Goal: Check status: Check status

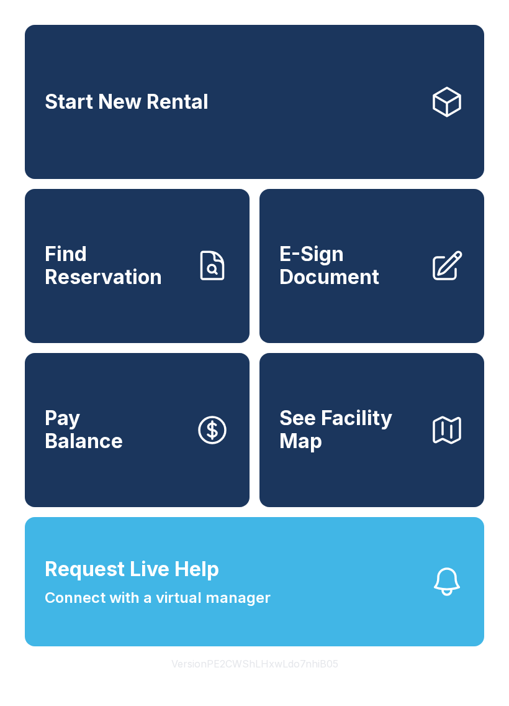
click at [153, 288] on span "Find Reservation" at bounding box center [115, 265] width 140 height 45
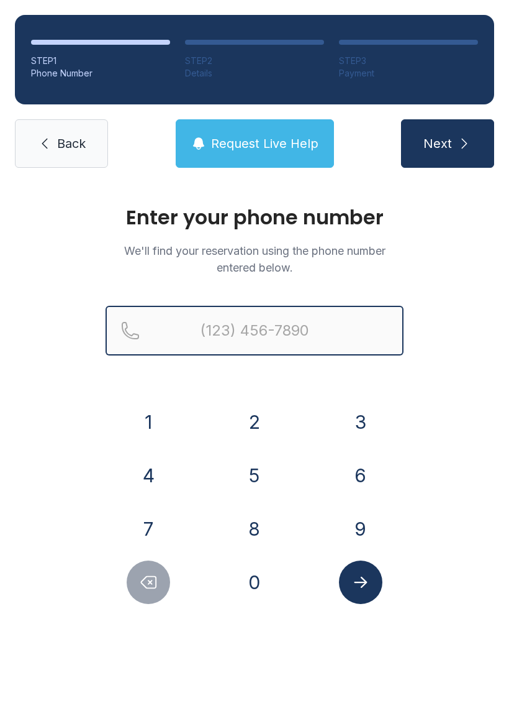
click at [279, 319] on input "Reservation phone number" at bounding box center [255, 331] width 298 height 50
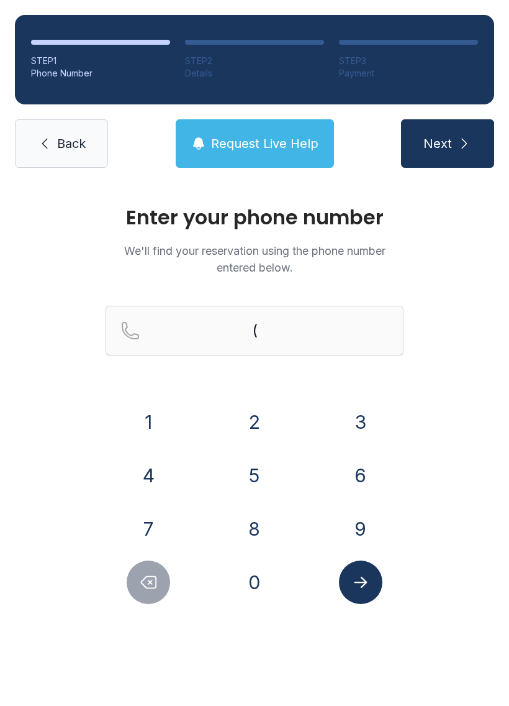
click at [355, 417] on button "3" at bounding box center [360, 421] width 43 height 43
click at [257, 581] on button "0" at bounding box center [254, 581] width 43 height 43
click at [261, 483] on button "5" at bounding box center [254, 474] width 43 height 43
click at [357, 422] on button "3" at bounding box center [360, 421] width 43 height 43
click at [160, 423] on button "1" at bounding box center [148, 421] width 43 height 43
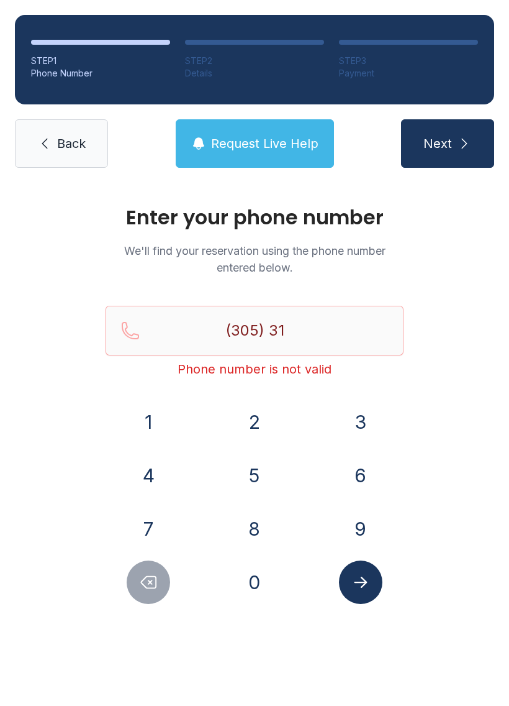
click at [370, 537] on button "9" at bounding box center [360, 528] width 43 height 43
click at [255, 578] on button "0" at bounding box center [254, 581] width 43 height 43
click at [368, 539] on button "9" at bounding box center [360, 528] width 43 height 43
click at [261, 477] on button "5" at bounding box center [254, 474] width 43 height 43
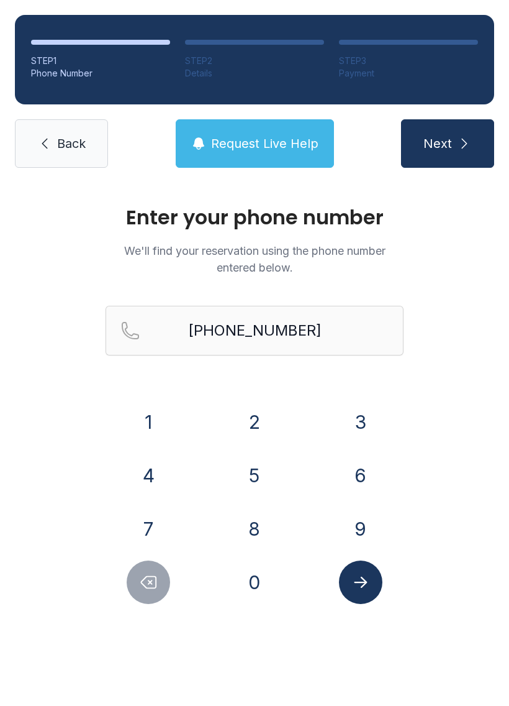
click at [373, 588] on button "Submit lookup form" at bounding box center [360, 581] width 43 height 43
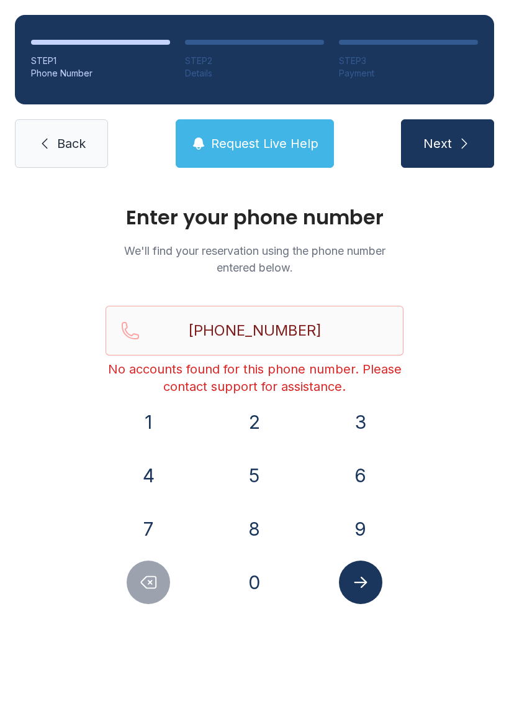
click at [279, 141] on span "Request Live Help" at bounding box center [264, 143] width 107 height 17
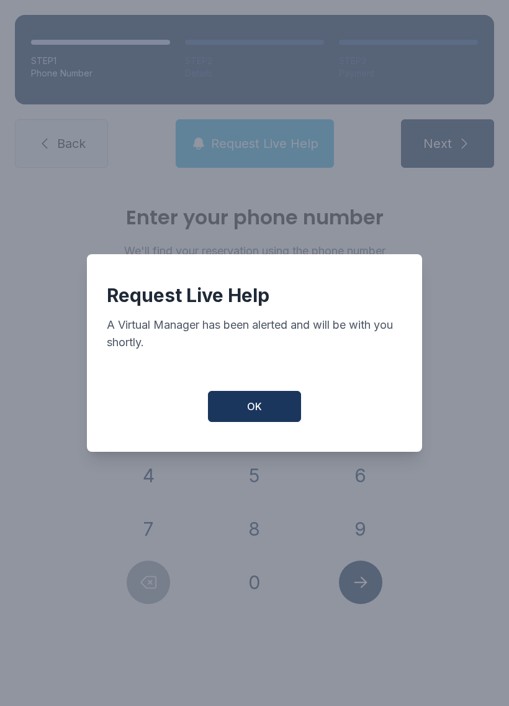
click at [272, 411] on button "OK" at bounding box center [254, 406] width 93 height 31
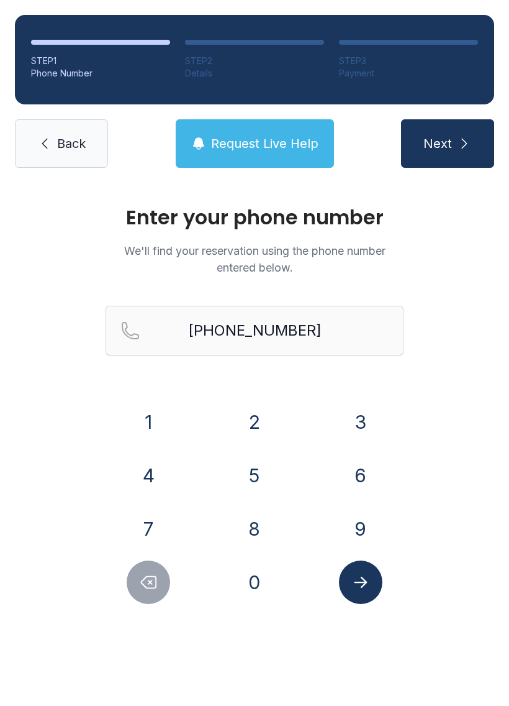
click at [150, 581] on icon "Delete number" at bounding box center [148, 582] width 19 height 19
click at [150, 581] on icon "Delete number" at bounding box center [149, 582] width 15 height 12
click at [163, 568] on button "Delete number" at bounding box center [148, 581] width 43 height 43
click at [162, 568] on button "Delete number" at bounding box center [148, 581] width 43 height 43
click at [176, 553] on div "1 2 3 4 5 6 7 8 9 0" at bounding box center [255, 502] width 298 height 204
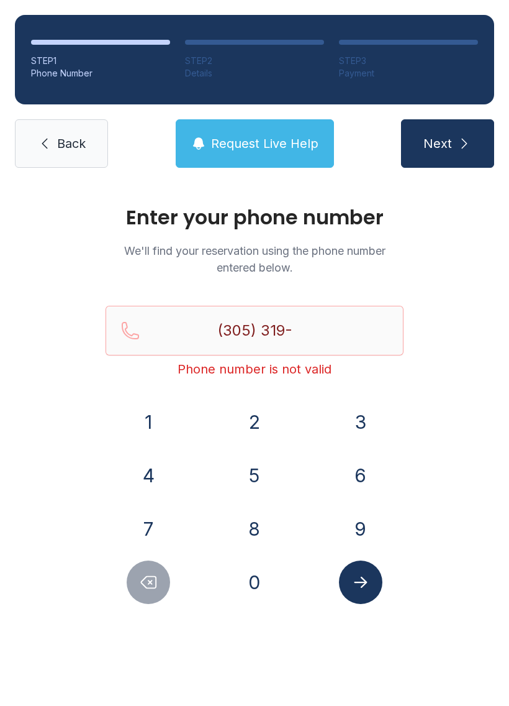
click at [160, 547] on button "7" at bounding box center [148, 528] width 43 height 43
click at [165, 550] on div "1 2 3 4 5 6 7 8 9 0" at bounding box center [255, 502] width 298 height 204
click at [153, 548] on button "7" at bounding box center [148, 528] width 43 height 43
click at [160, 554] on div "1 2 3 4 5 6 7 8 9 0" at bounding box center [255, 502] width 298 height 204
click at [158, 546] on button "7" at bounding box center [148, 528] width 43 height 43
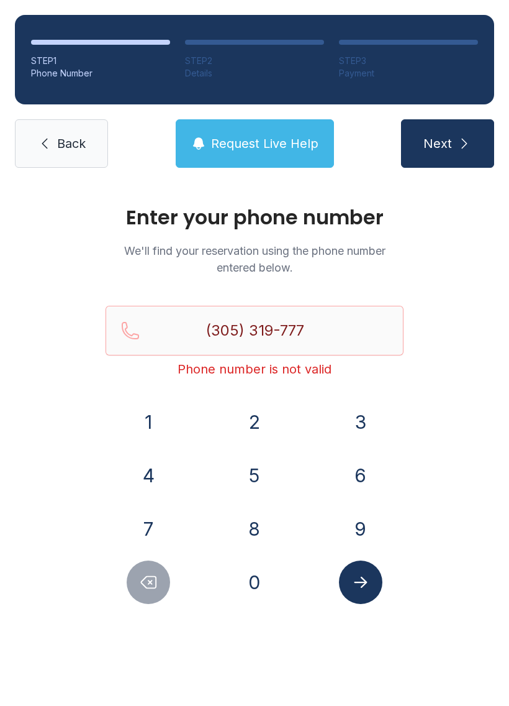
click at [163, 550] on div "1 2 3 4 5 6 7 8 9 0" at bounding box center [255, 502] width 298 height 204
click at [163, 564] on div at bounding box center [149, 581] width 86 height 43
click at [154, 574] on icon "Delete number" at bounding box center [148, 582] width 19 height 19
click at [154, 573] on icon "Delete number" at bounding box center [148, 582] width 19 height 19
click at [157, 575] on icon "Delete number" at bounding box center [148, 582] width 19 height 19
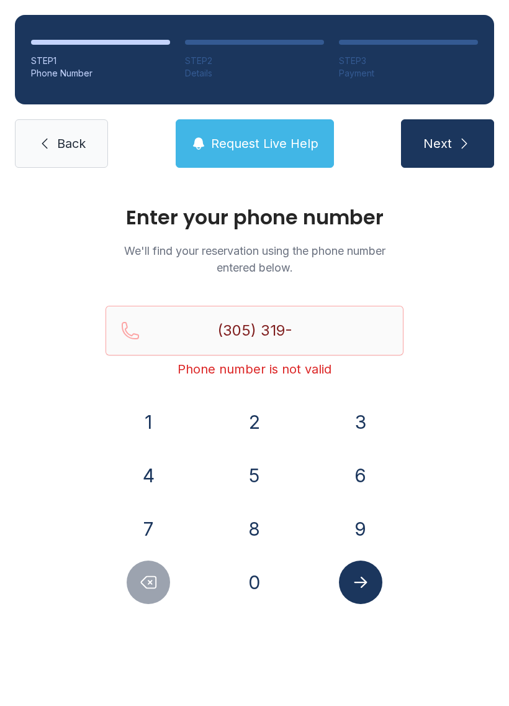
click at [157, 575] on icon "Delete number" at bounding box center [148, 582] width 19 height 19
click at [148, 584] on icon "Delete number" at bounding box center [149, 582] width 15 height 12
click at [148, 583] on icon "Delete number" at bounding box center [148, 582] width 19 height 19
click at [154, 579] on icon "Delete number" at bounding box center [148, 582] width 19 height 19
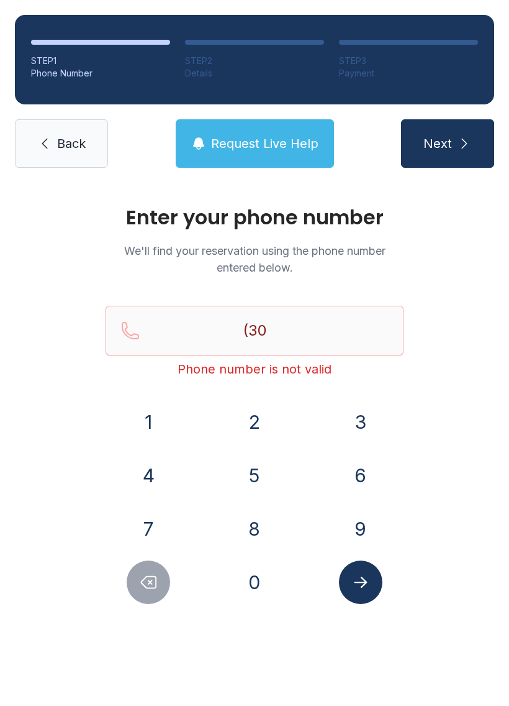
type input "(3"
click at [160, 575] on button "Delete number" at bounding box center [148, 581] width 43 height 43
click at [161, 576] on button "Delete number" at bounding box center [148, 581] width 43 height 43
click at [242, 139] on span "Request Live Help" at bounding box center [264, 143] width 107 height 17
